Goal: Transaction & Acquisition: Purchase product/service

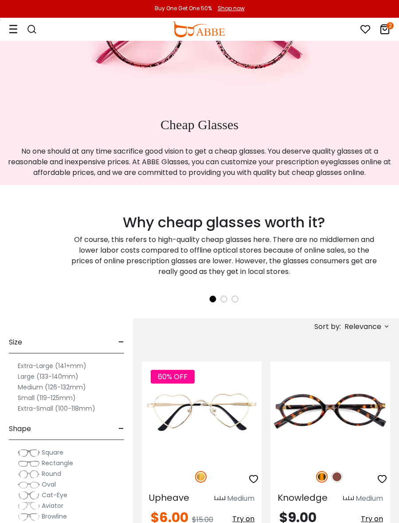
scroll to position [88, 0]
click at [374, 27] on icon "2" at bounding box center [390, 25] width 7 height 7
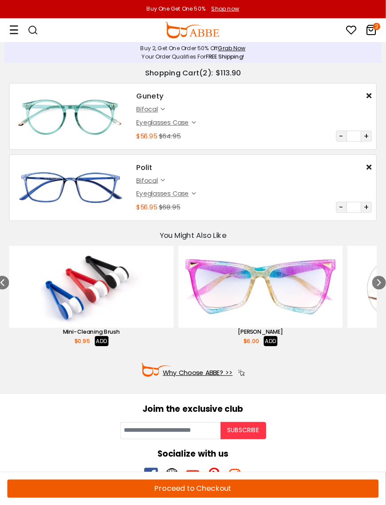
scroll to position [1, 0]
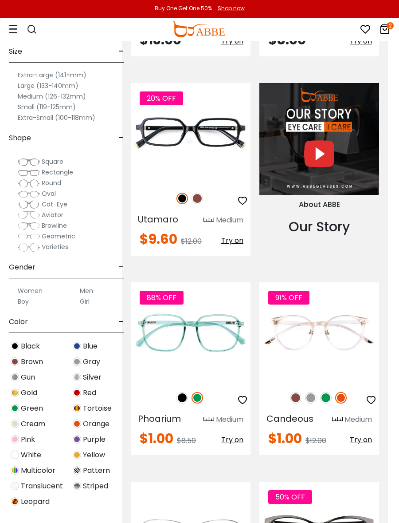
scroll to position [1369, 11]
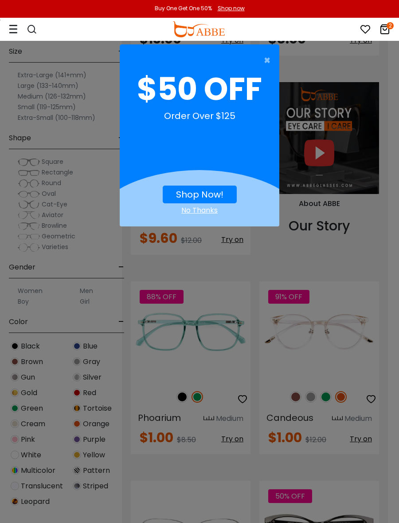
click at [273, 63] on span "×" at bounding box center [269, 60] width 11 height 18
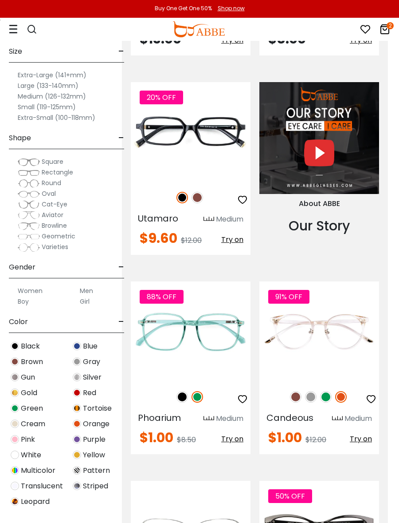
click at [345, 400] on img at bounding box center [341, 397] width 12 height 12
click at [327, 394] on img at bounding box center [326, 397] width 12 height 12
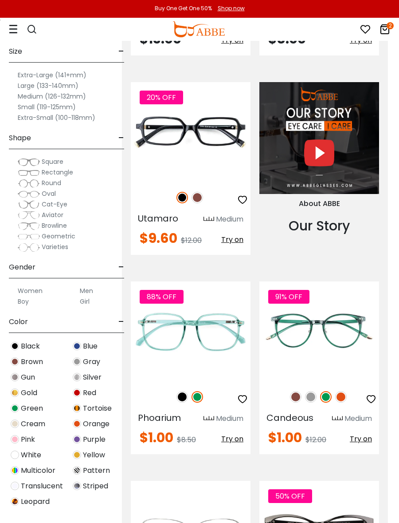
click at [301, 390] on div "91% OFF" at bounding box center [320, 396] width 120 height 19
click at [292, 396] on img at bounding box center [296, 397] width 12 height 12
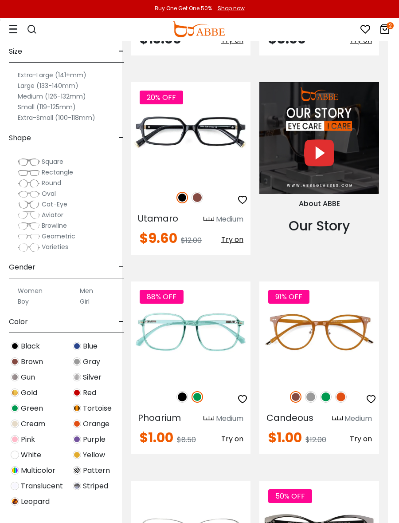
click at [347, 397] on img at bounding box center [341, 397] width 12 height 12
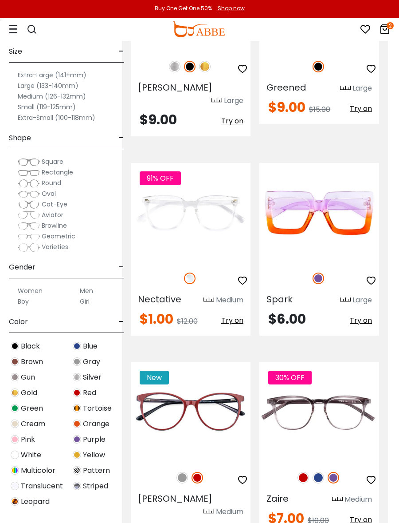
scroll to position [2310, 11]
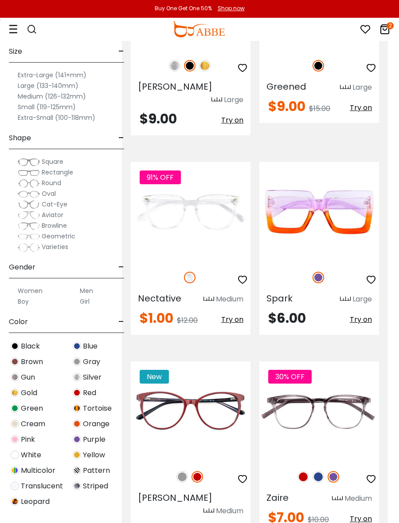
click at [302, 471] on img at bounding box center [304, 477] width 12 height 12
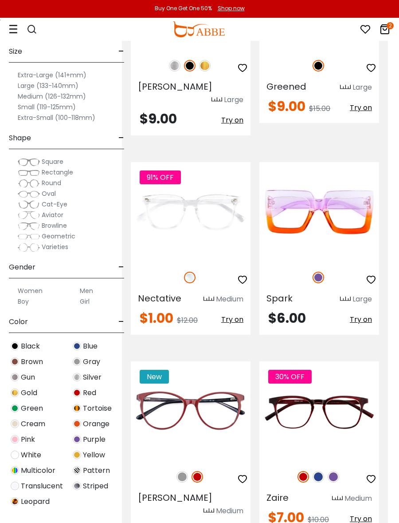
click at [338, 467] on div "30% OFF" at bounding box center [320, 476] width 120 height 19
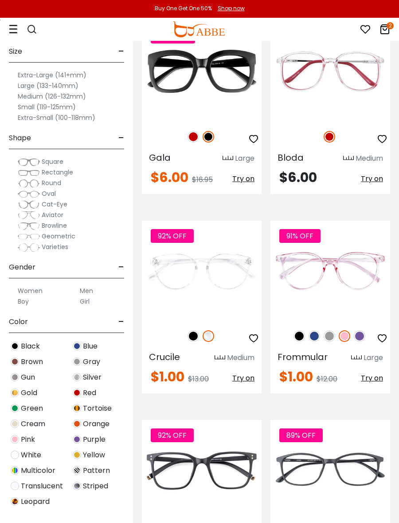
scroll to position [4319, 0]
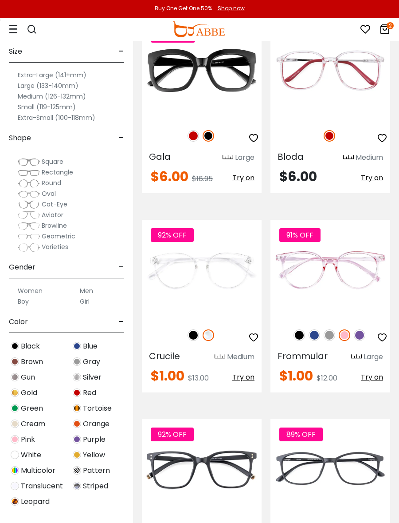
click at [362, 329] on img at bounding box center [360, 335] width 12 height 12
click at [0, 0] on img at bounding box center [0, 0] width 0 height 0
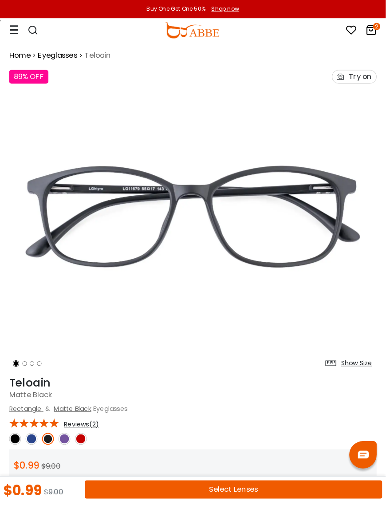
scroll to position [3, 0]
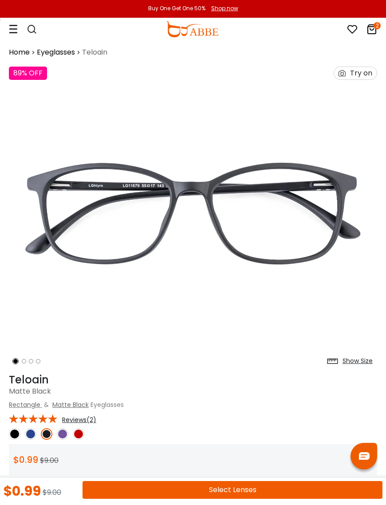
click at [358, 364] on div "Show Size" at bounding box center [357, 360] width 30 height 9
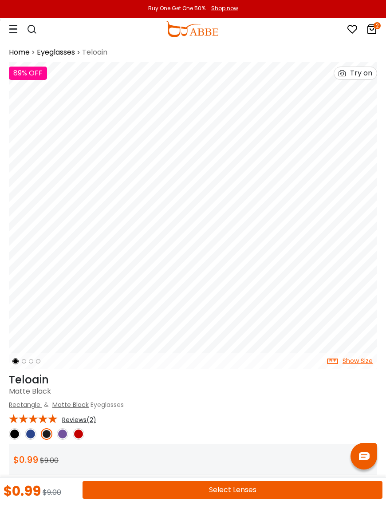
click at [30, 432] on img at bounding box center [31, 434] width 12 height 12
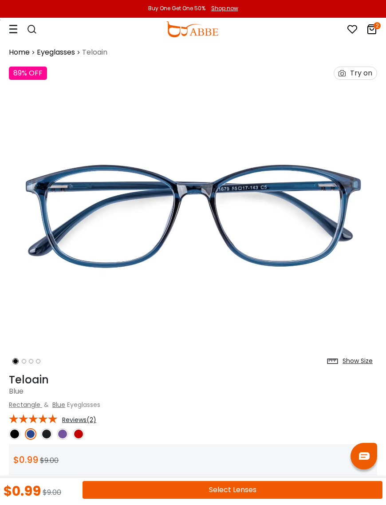
click at [63, 436] on img at bounding box center [63, 434] width 12 height 12
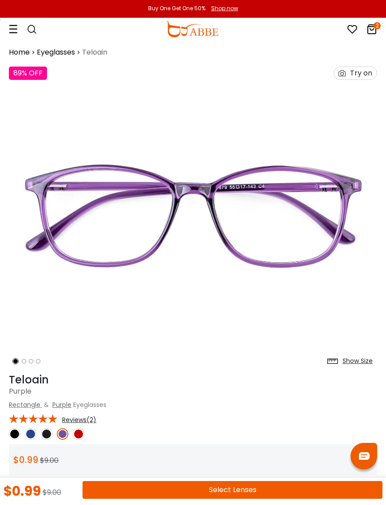
click at [81, 431] on img at bounding box center [79, 434] width 12 height 12
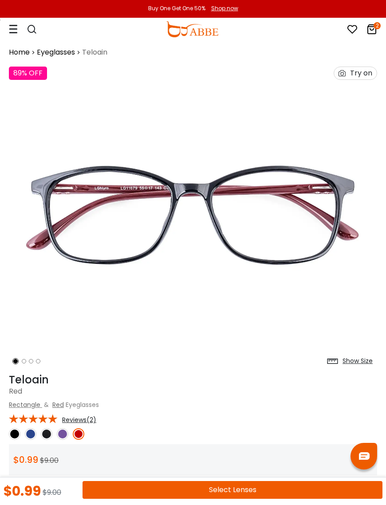
click at [47, 432] on img at bounding box center [47, 434] width 12 height 12
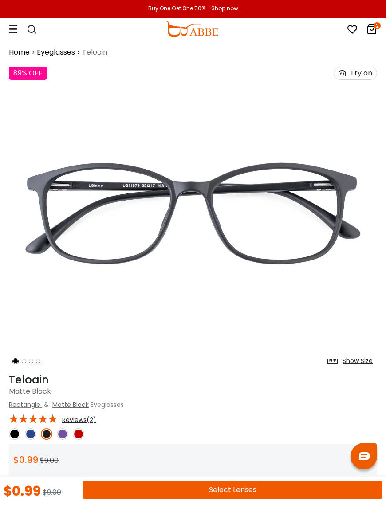
click at [35, 432] on img at bounding box center [31, 434] width 12 height 12
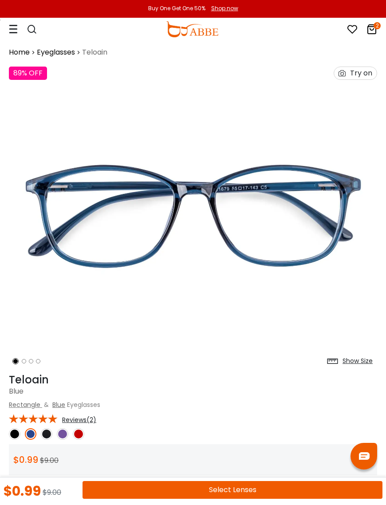
click at [9, 432] on img at bounding box center [15, 434] width 12 height 12
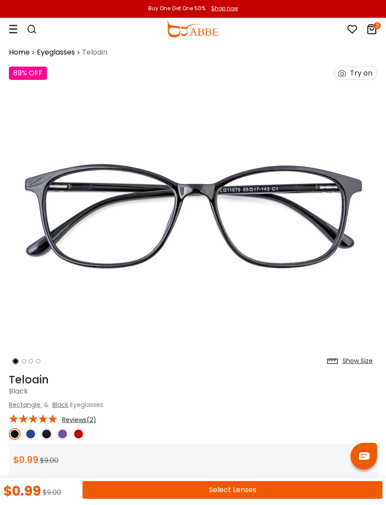
click at [34, 432] on img at bounding box center [31, 434] width 12 height 12
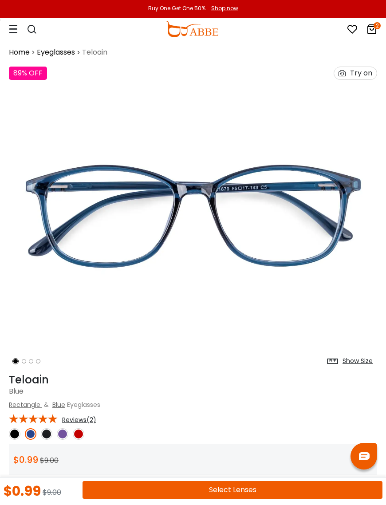
click at [65, 432] on img at bounding box center [63, 434] width 12 height 12
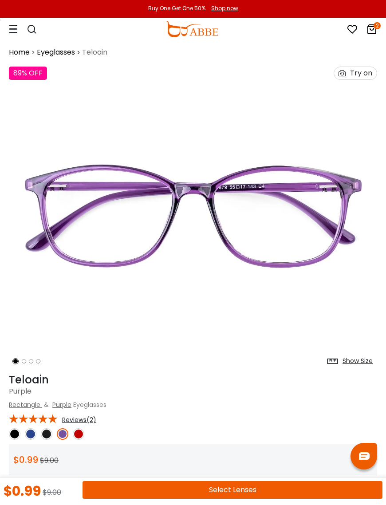
click at [33, 430] on img at bounding box center [31, 434] width 12 height 12
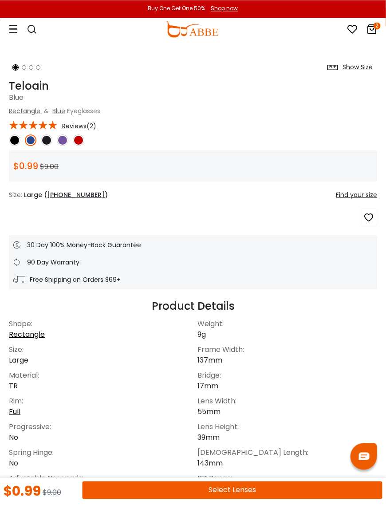
scroll to position [296, 0]
click at [232, 490] on button "Select Lenses" at bounding box center [233, 490] width 300 height 18
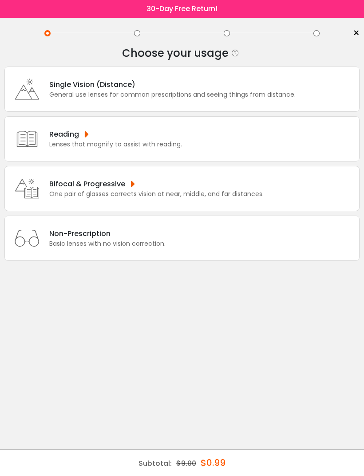
click at [217, 199] on div "One pair of glasses corrects vision at near, middle, and far distances." at bounding box center [156, 193] width 214 height 9
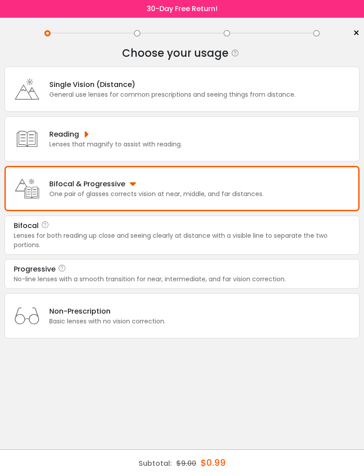
click at [289, 248] on div "Lenses for both reading up close and seeing clearly at distance with a visible …" at bounding box center [182, 240] width 336 height 19
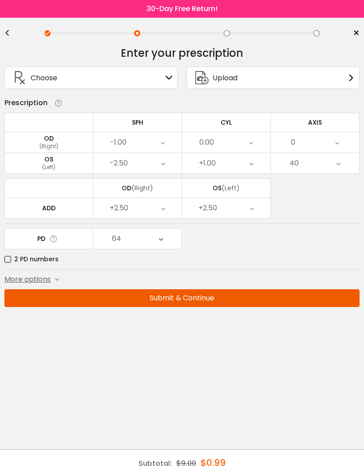
click at [195, 301] on button "Submit & Continue" at bounding box center [181, 298] width 355 height 18
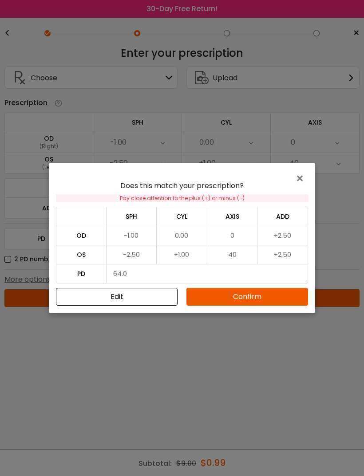
click at [241, 299] on button "Confirm" at bounding box center [247, 297] width 122 height 18
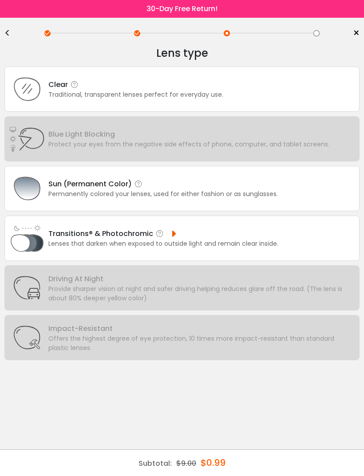
click at [234, 98] on div "Clear Traditional, transparent lenses perfect for everyday use." at bounding box center [181, 89] width 355 height 45
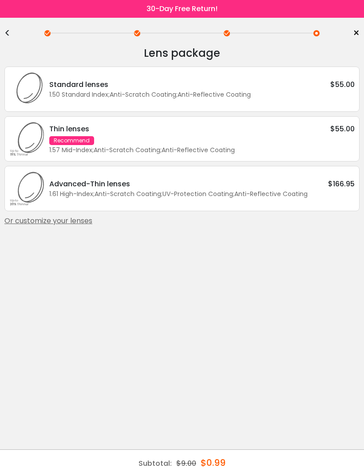
click at [260, 146] on div "Thin lenses $55.00 Recommend 1.57 Mid-Index ; Anti-Scratch Coating ; Anti-Refle…" at bounding box center [200, 138] width 310 height 31
